Goal: Find specific page/section

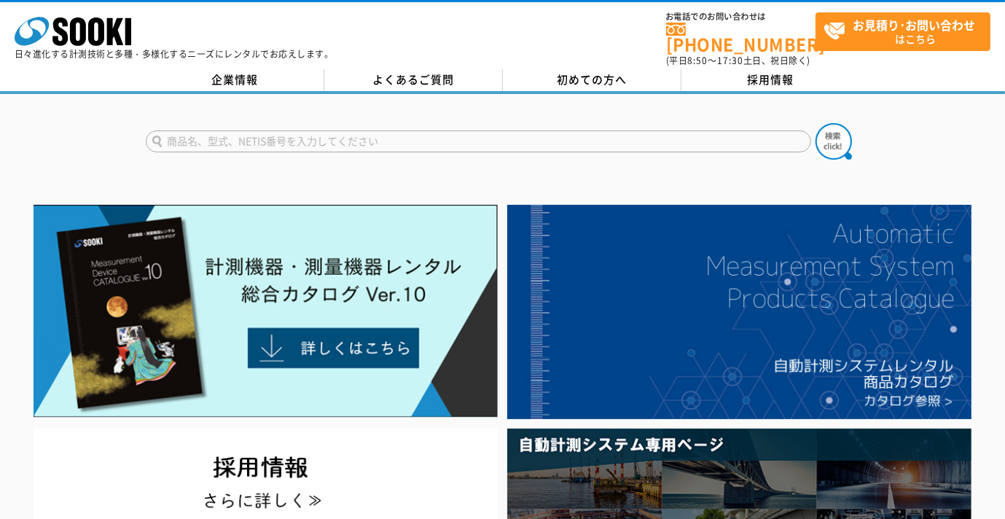
click at [284, 136] on input "text" at bounding box center [479, 142] width 666 height 22
type input "商品名、型式、NETIS番号を入力してください"
click at [168, 131] on input "text" at bounding box center [479, 142] width 666 height 22
paste input "BT3554-52"
type input "BT3554-52"
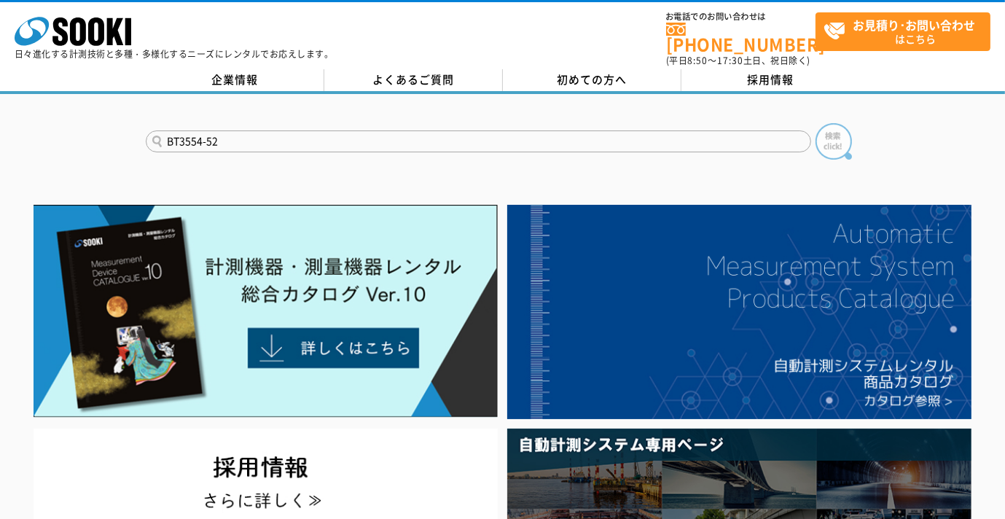
click at [833, 138] on img at bounding box center [834, 141] width 36 height 36
